Goal: Task Accomplishment & Management: Use online tool/utility

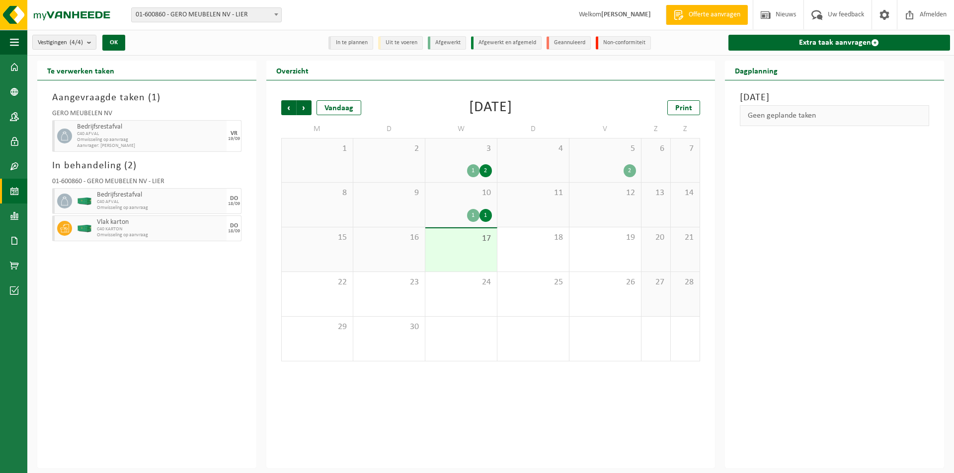
click at [159, 142] on span "Omwisseling op aanvraag" at bounding box center [150, 140] width 147 height 6
click at [173, 196] on span "Bedrijfsrestafval" at bounding box center [160, 195] width 127 height 8
click at [471, 249] on div "17" at bounding box center [461, 249] width 72 height 43
click at [171, 205] on span "Omwisseling op aanvraag" at bounding box center [160, 208] width 127 height 6
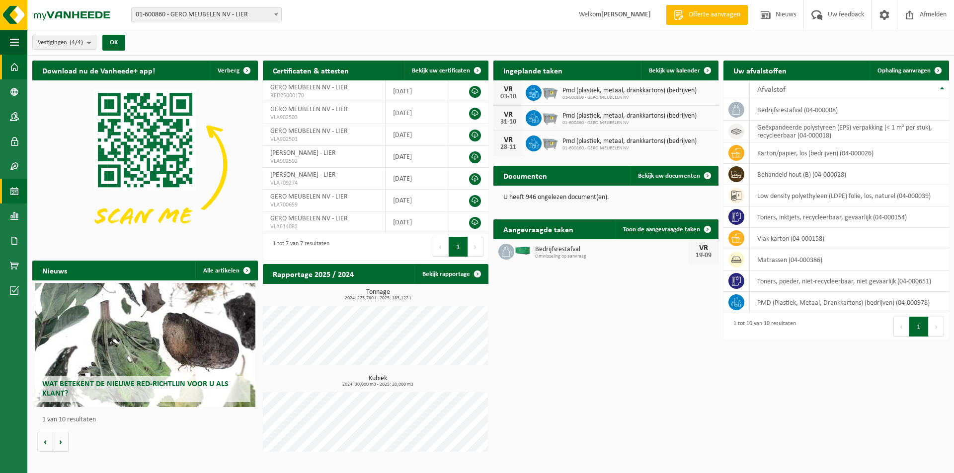
click at [18, 191] on span at bounding box center [14, 191] width 9 height 25
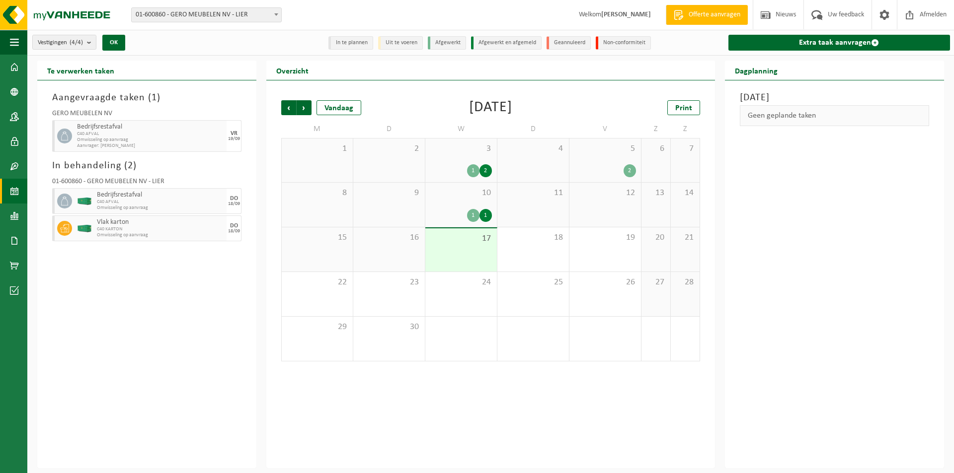
click at [163, 205] on span "Omwisseling op aanvraag" at bounding box center [160, 208] width 127 height 6
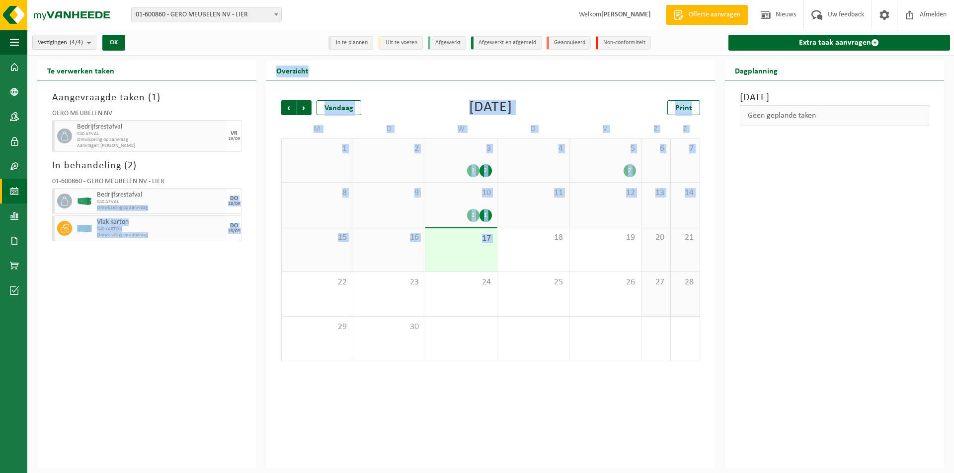
drag, startPoint x: 163, startPoint y: 205, endPoint x: 461, endPoint y: 255, distance: 301.7
click at [461, 255] on div "Te verwerken taken Aangevraagde taken ( 1 ) GERO MEUBELEN NV Bedrijfsrestafval …" at bounding box center [490, 265] width 916 height 408
click at [461, 253] on div "17" at bounding box center [461, 249] width 72 height 43
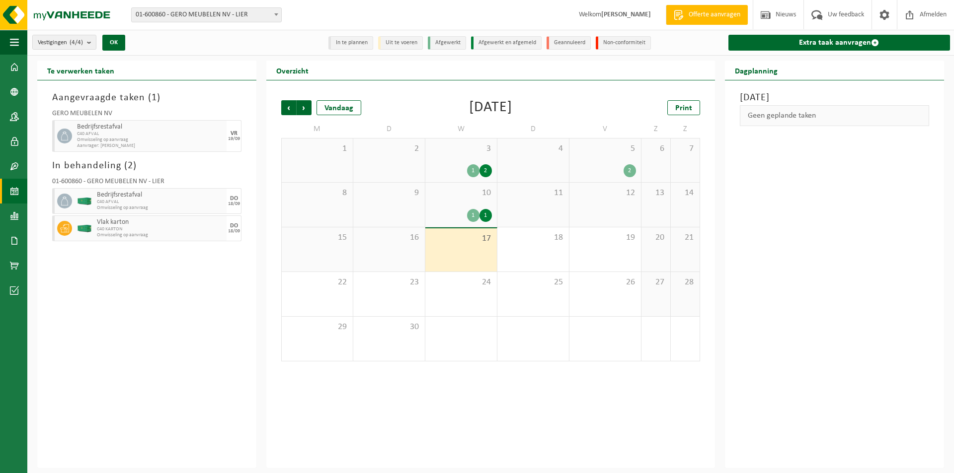
click at [134, 229] on span "C40 KARTON" at bounding box center [160, 229] width 127 height 6
